Goal: Check status: Check status

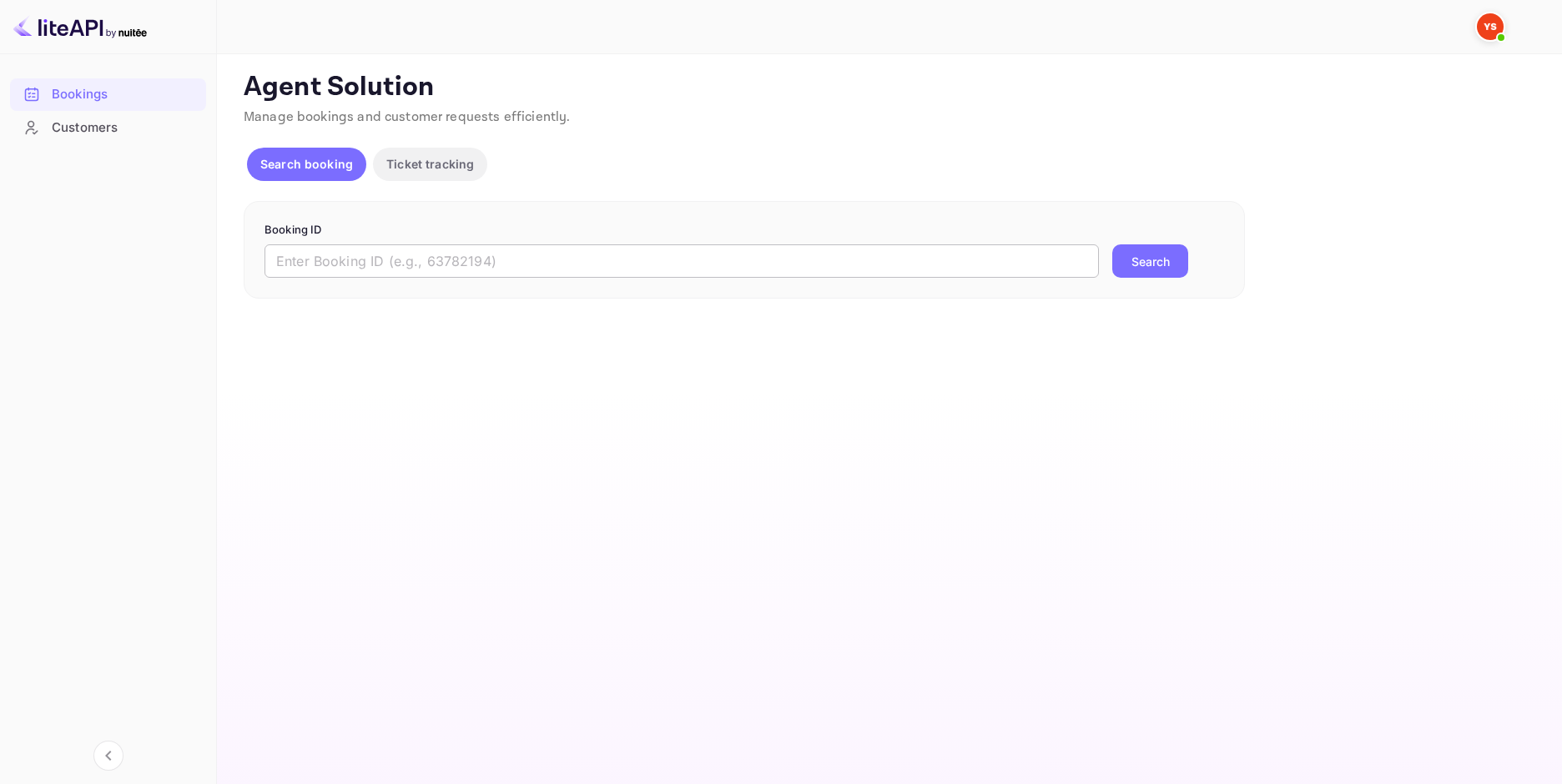
click at [551, 270] on input "text" at bounding box center [681, 261] width 835 height 33
paste input "8505772"
type input "8505772"
click at [1140, 270] on button "Search" at bounding box center [1150, 261] width 76 height 33
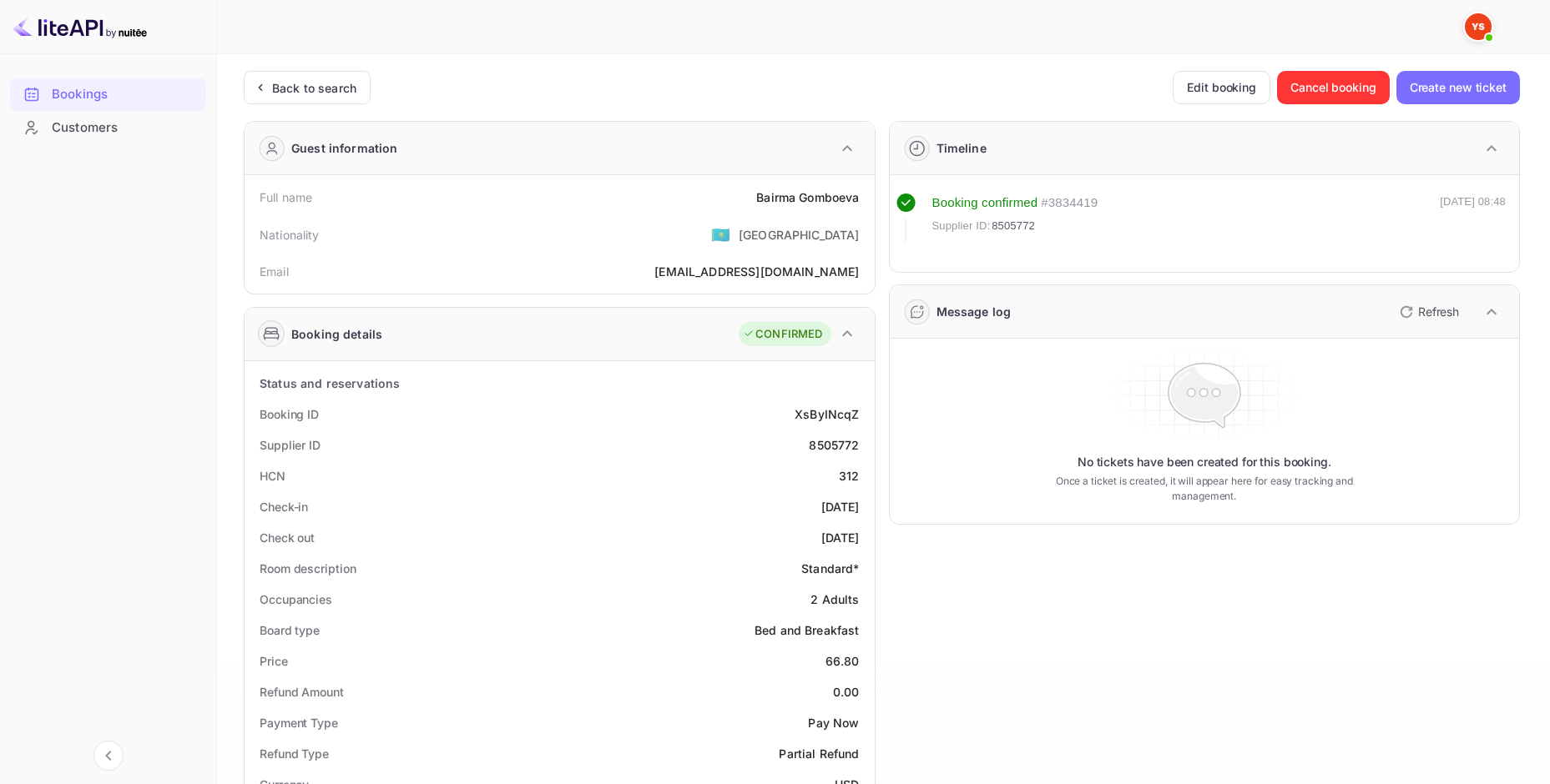
click at [809, 192] on div "[PERSON_NAME]" at bounding box center [808, 198] width 103 height 17
copy div "[PERSON_NAME]"
click at [841, 663] on div "66.80" at bounding box center [842, 661] width 34 height 17
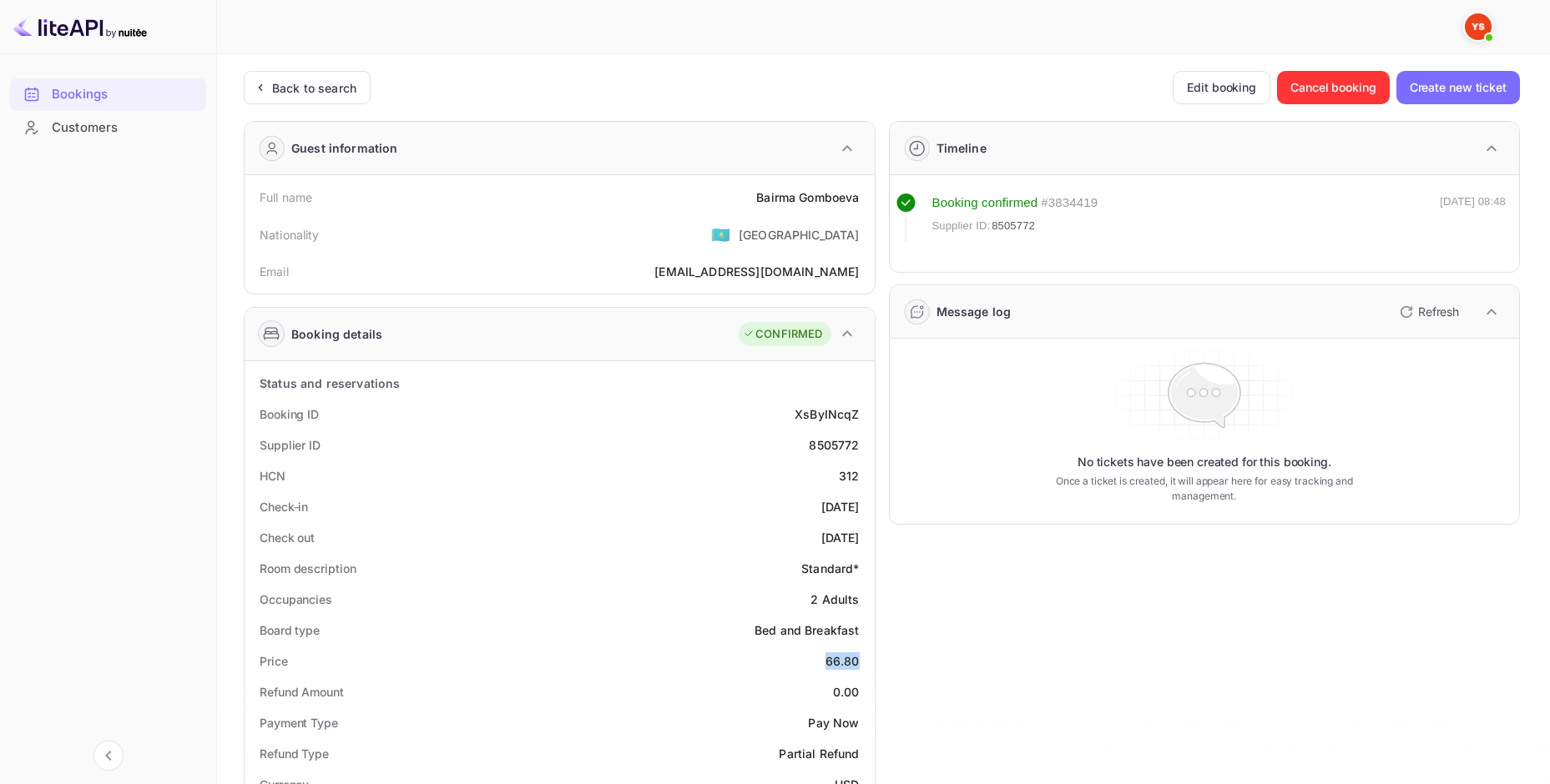
click at [841, 663] on div "66.80" at bounding box center [842, 661] width 34 height 17
copy div "66.80"
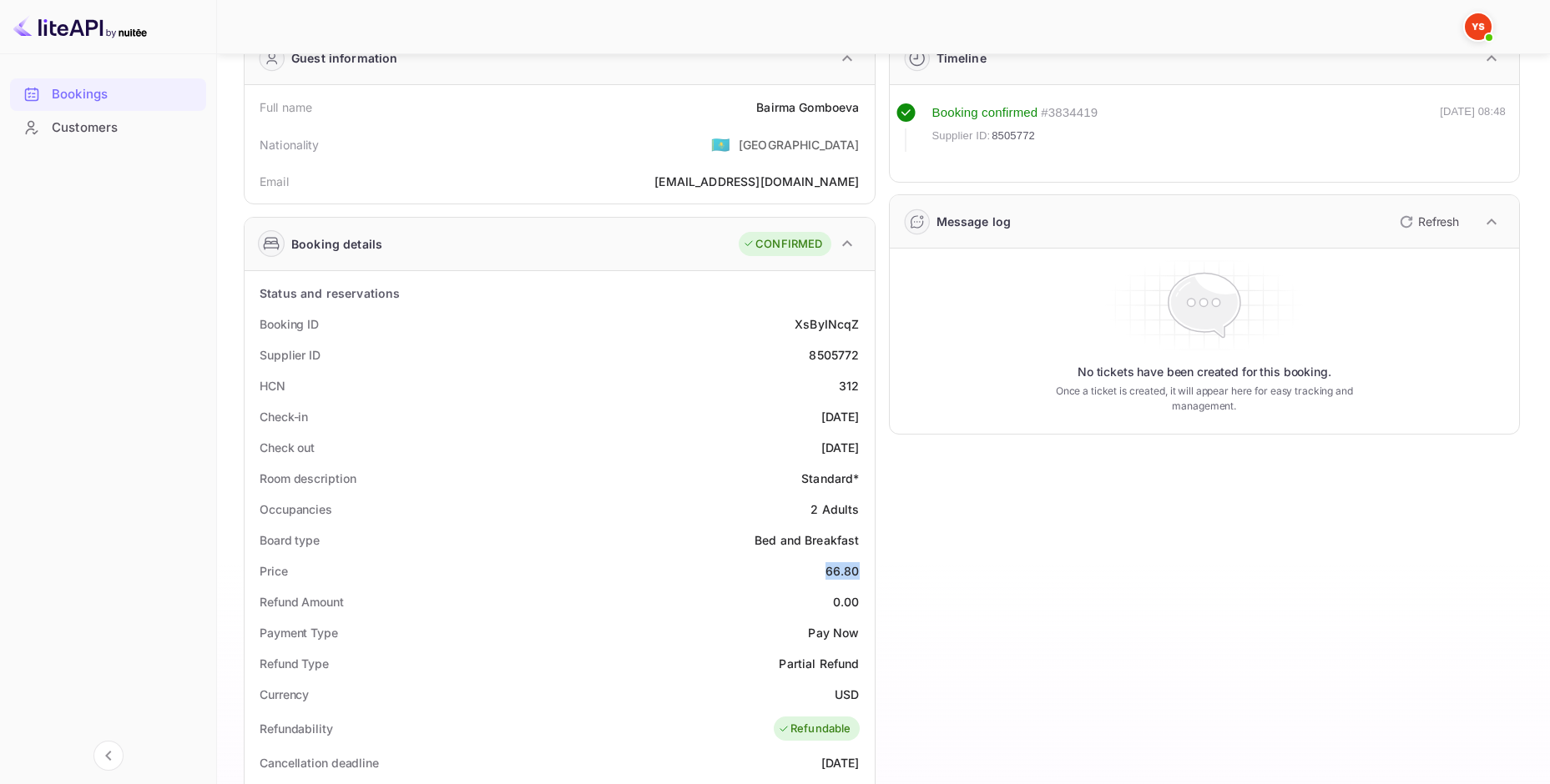
scroll to position [167, 0]
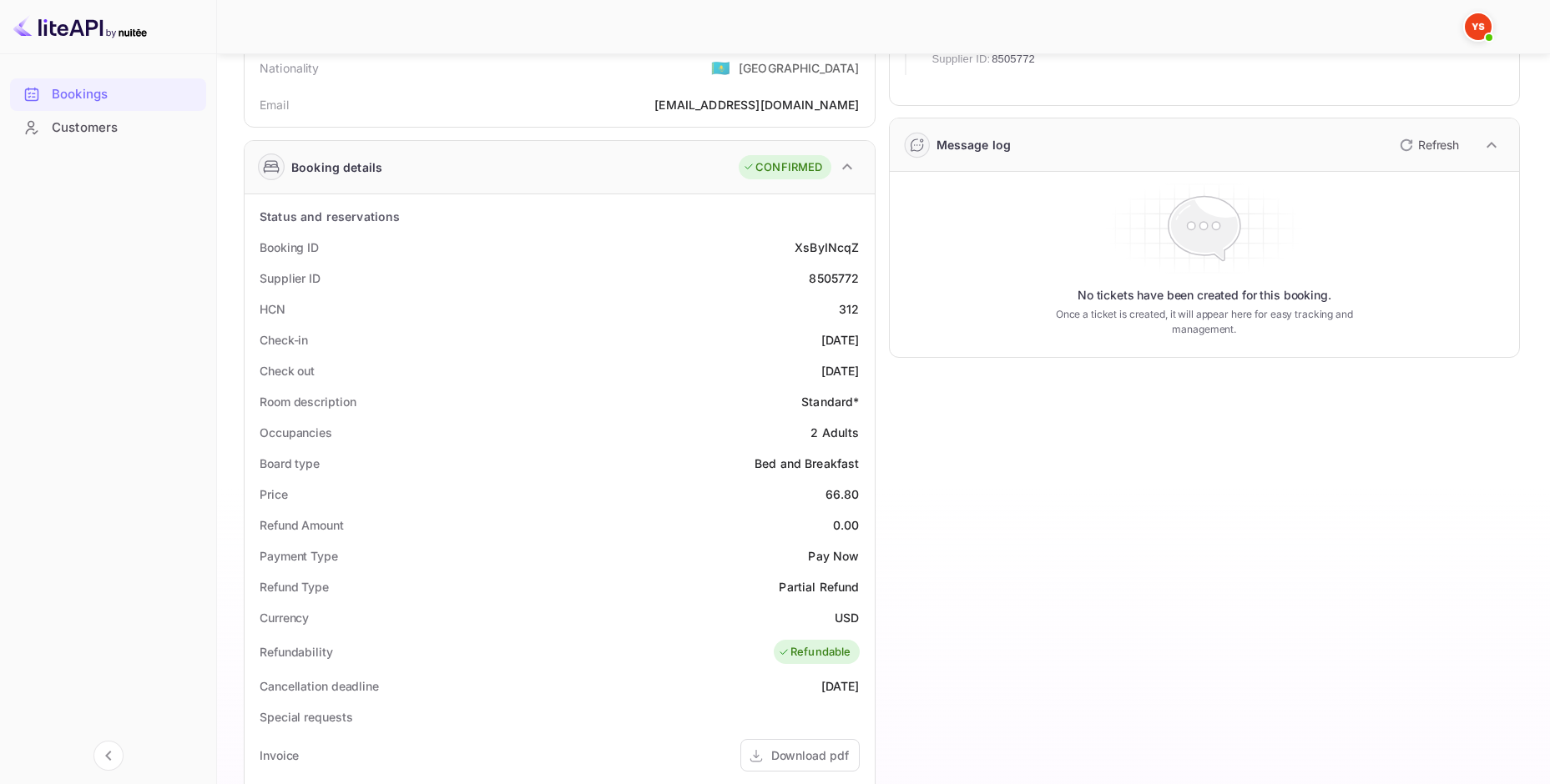
click at [845, 624] on div "USD" at bounding box center [847, 618] width 24 height 17
copy div "USD"
